Goal: Find specific page/section: Find specific page/section

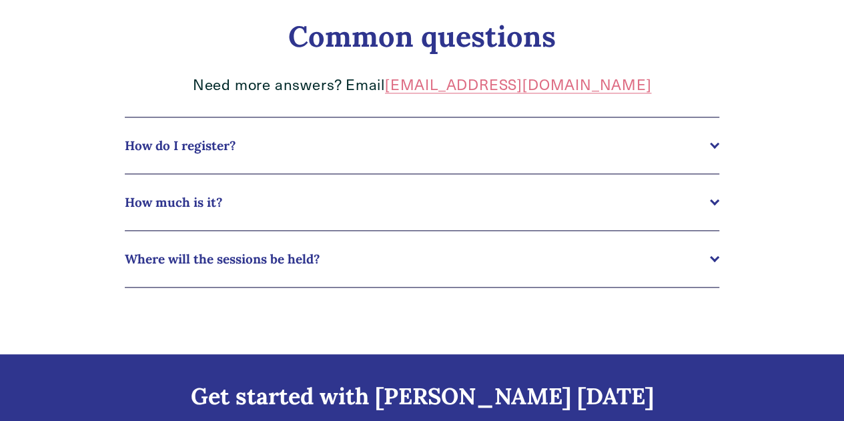
scroll to position [667, 0]
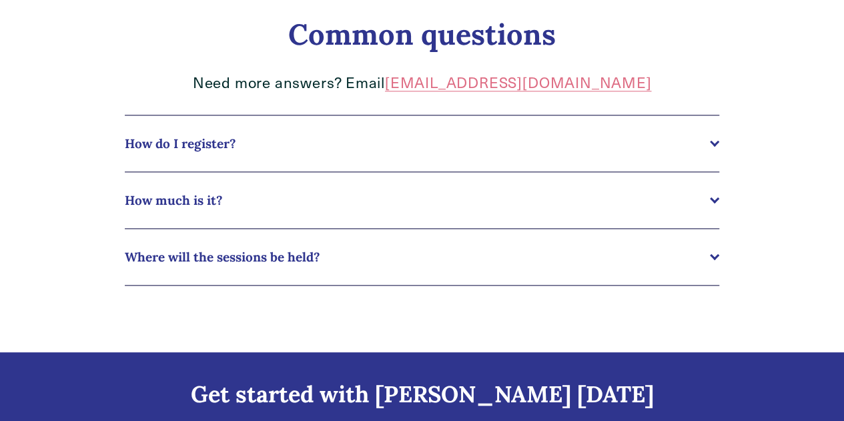
click at [716, 261] on div at bounding box center [714, 256] width 9 height 9
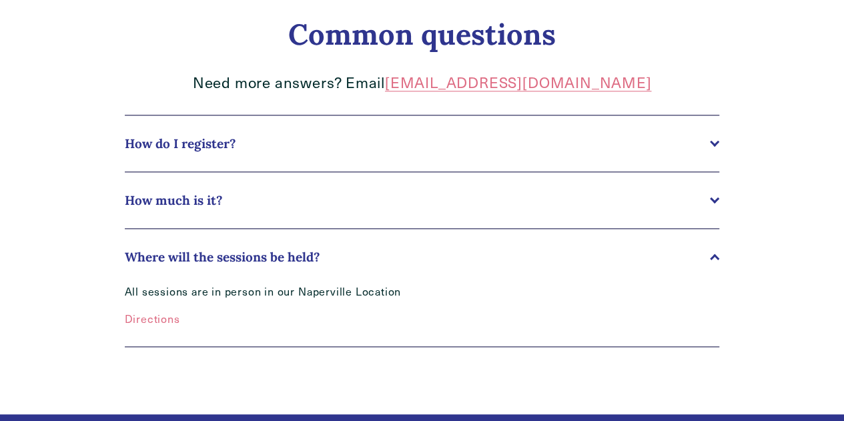
click at [153, 322] on link "Directions" at bounding box center [152, 318] width 55 height 14
click at [714, 203] on div at bounding box center [714, 197] width 9 height 9
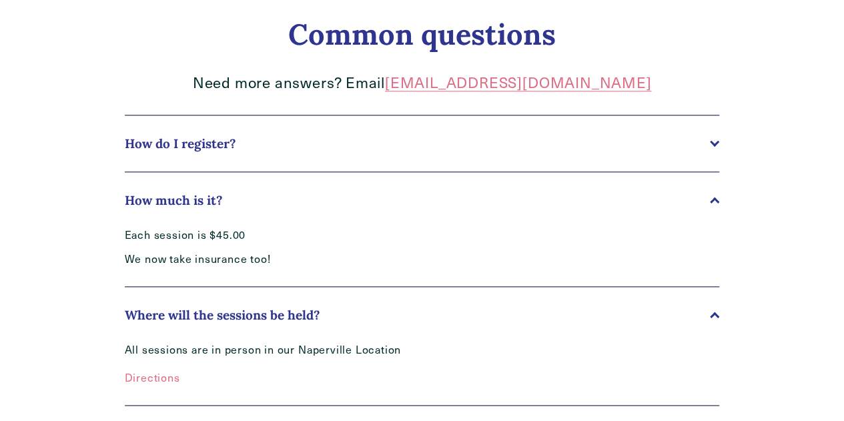
click at [713, 146] on div at bounding box center [714, 141] width 9 height 9
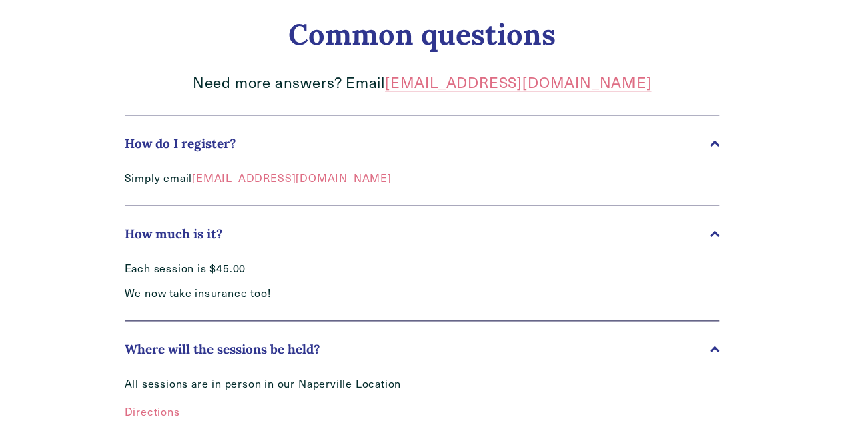
click at [713, 147] on div at bounding box center [714, 144] width 9 height 9
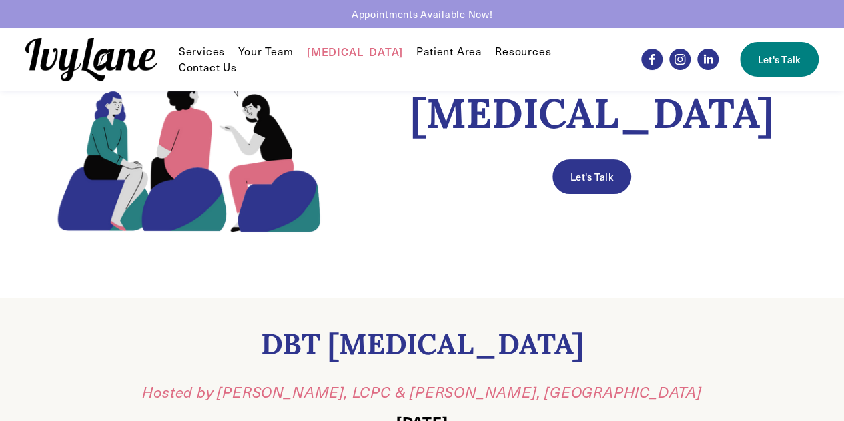
scroll to position [0, 0]
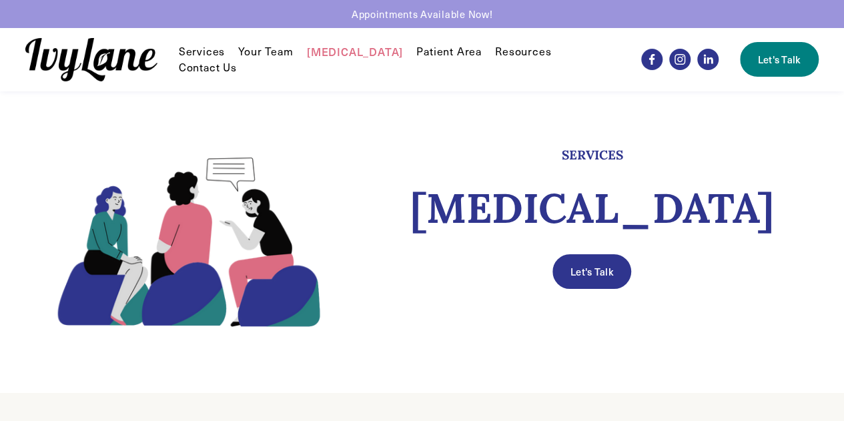
click at [281, 54] on link "Your Team" at bounding box center [265, 51] width 55 height 16
